Goal: Find contact information: Obtain details needed to contact an individual or organization

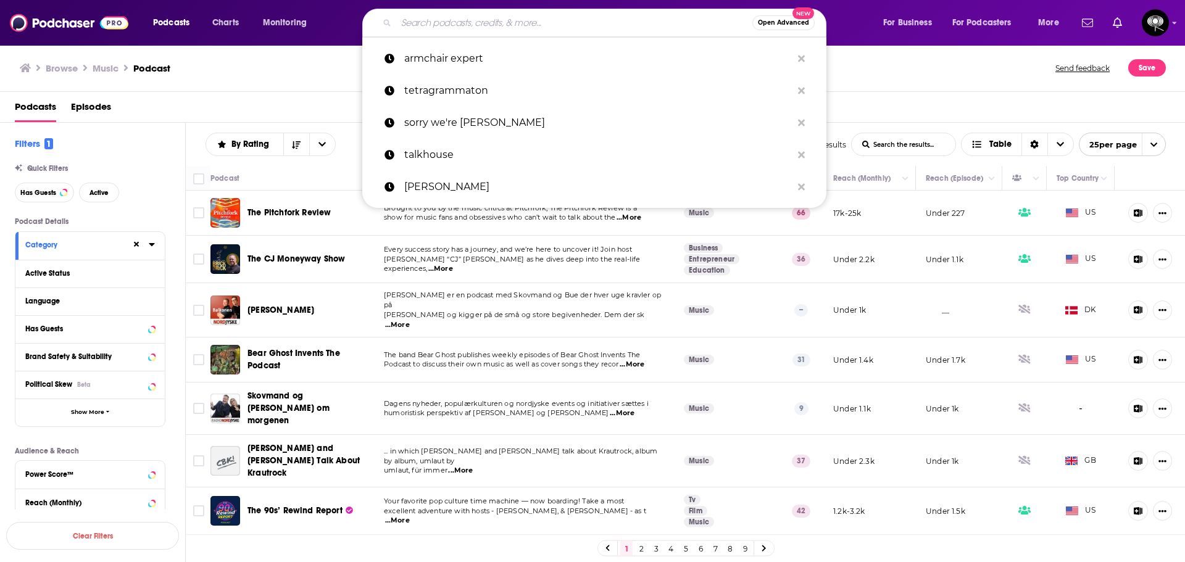
click at [420, 23] on input "Search podcasts, credits, & more..." at bounding box center [574, 23] width 356 height 20
paste input "Tea Time w/ Raven & [PERSON_NAME]"
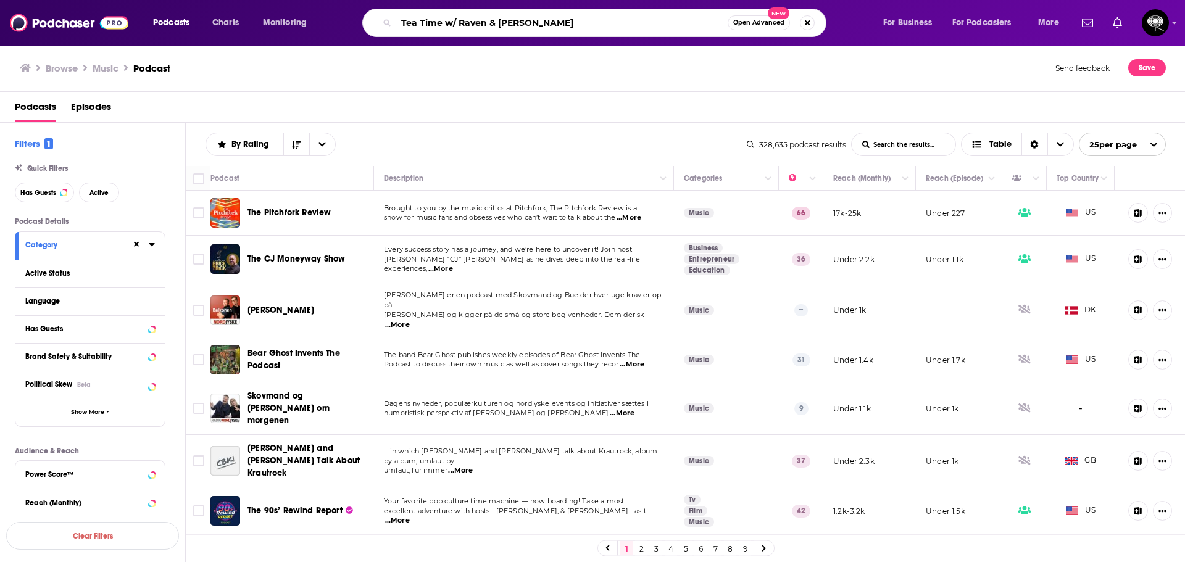
type input "Tea Time w/ Raven & [PERSON_NAME]"
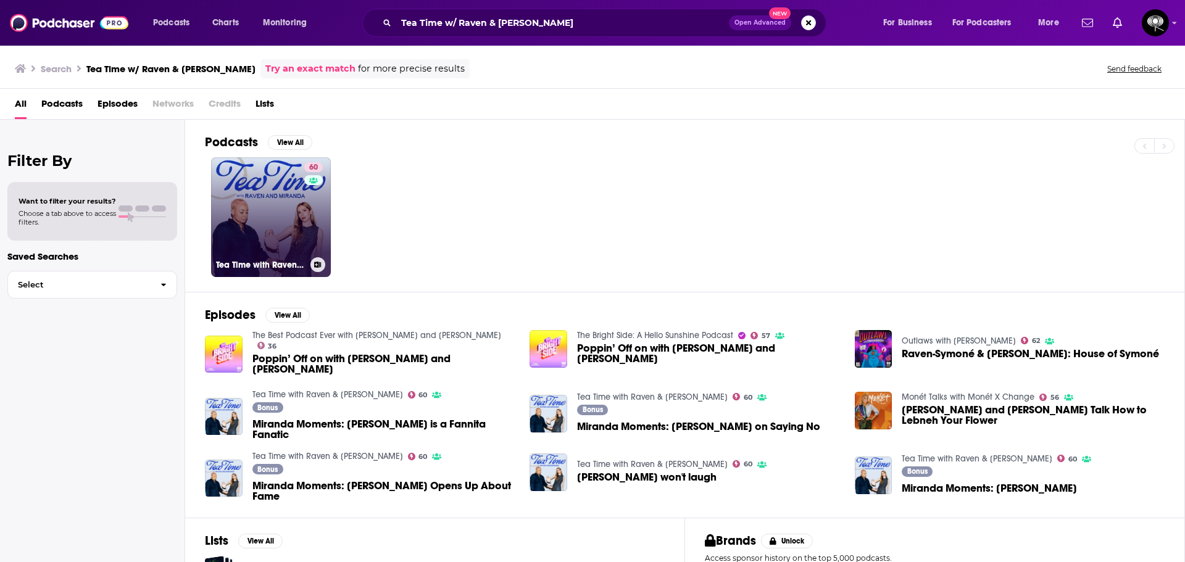
click at [292, 254] on link "60 Tea Time with Raven & [PERSON_NAME]" at bounding box center [271, 217] width 120 height 120
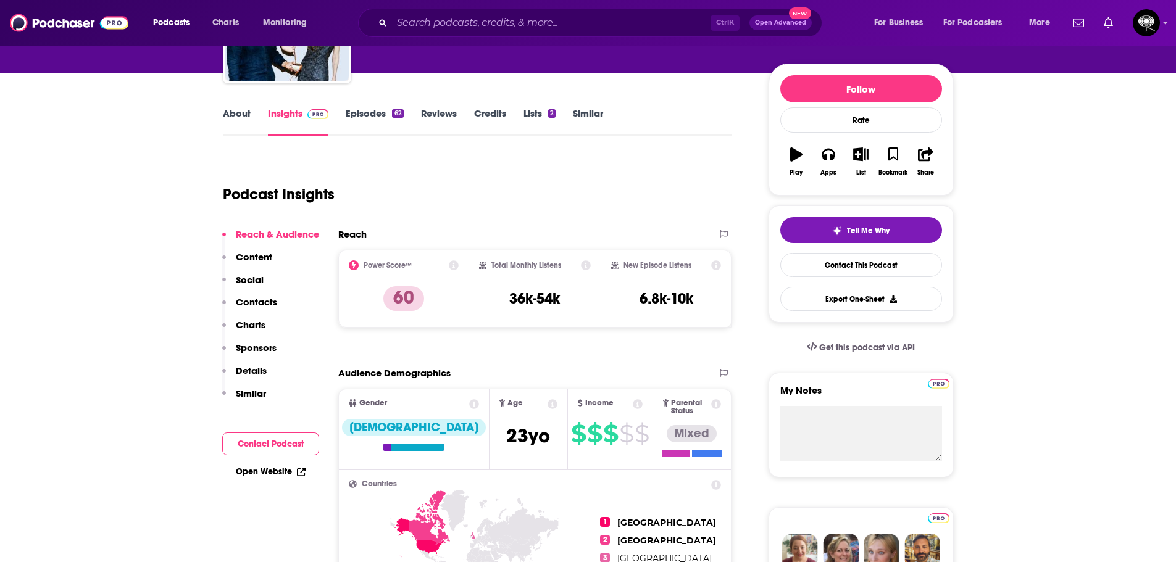
scroll to position [185, 0]
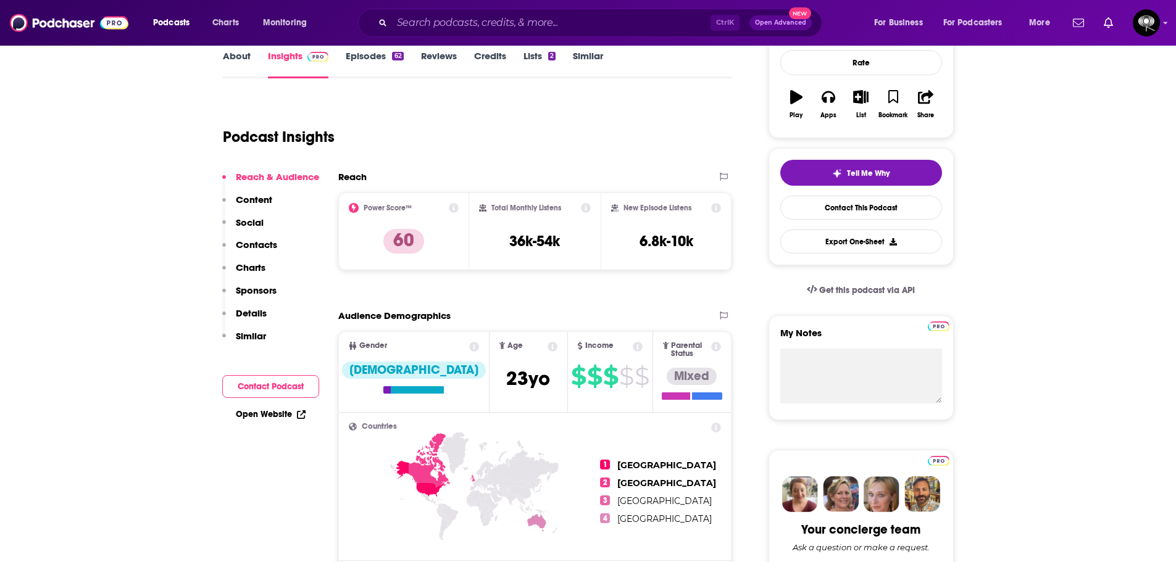
click at [260, 248] on p "Contacts" at bounding box center [256, 245] width 41 height 12
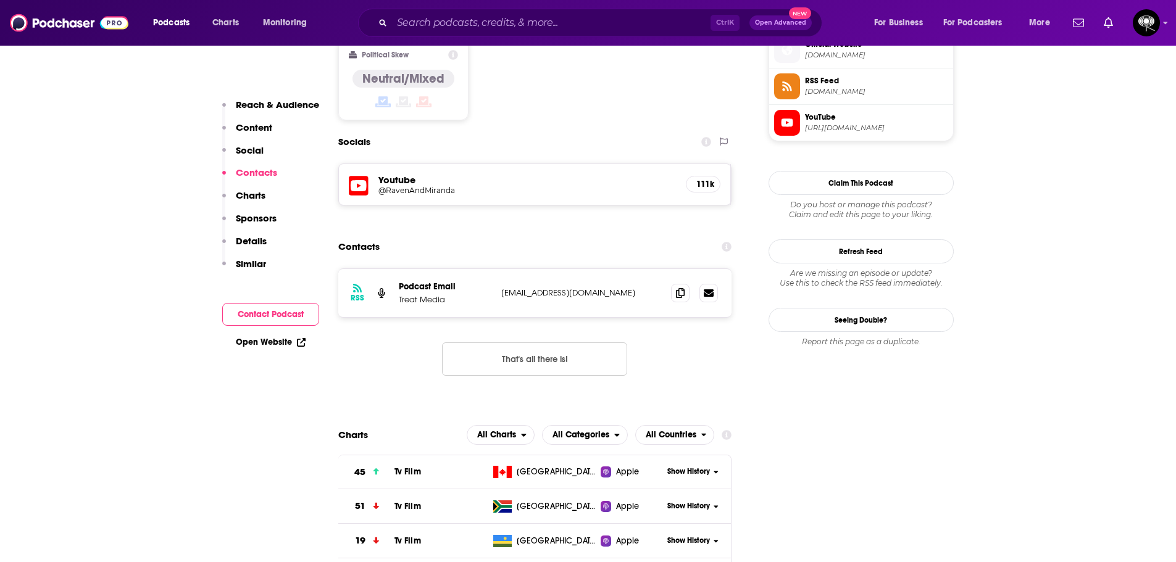
scroll to position [1016, 0]
click at [683, 287] on icon at bounding box center [680, 292] width 9 height 10
click at [680, 287] on icon at bounding box center [680, 292] width 9 height 10
